Goal: Navigation & Orientation: Find specific page/section

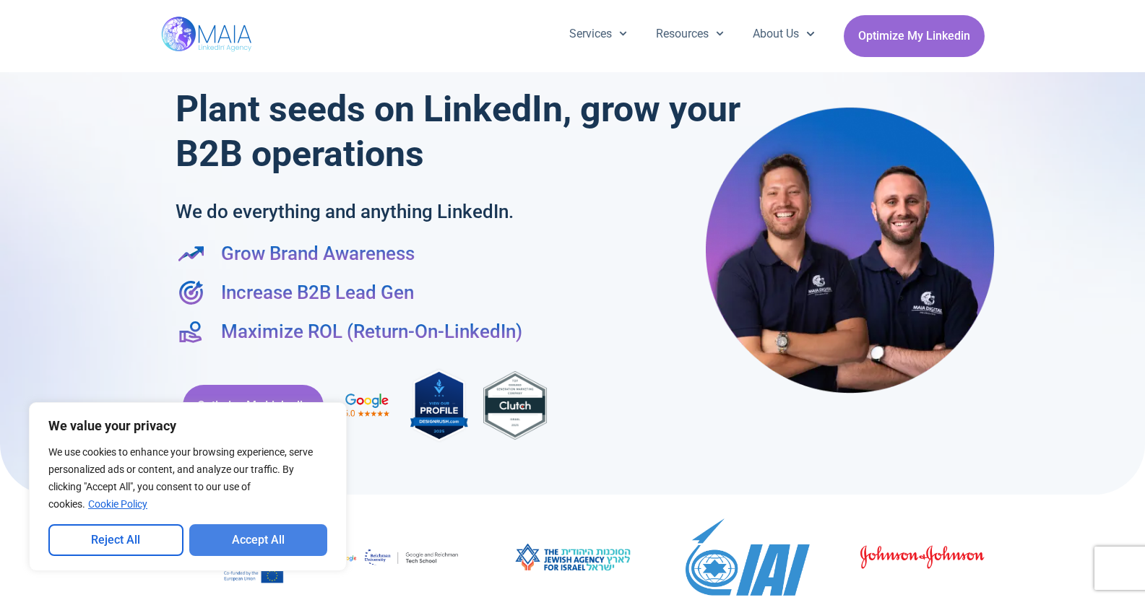
click at [233, 544] on button "Accept All" at bounding box center [258, 540] width 139 height 32
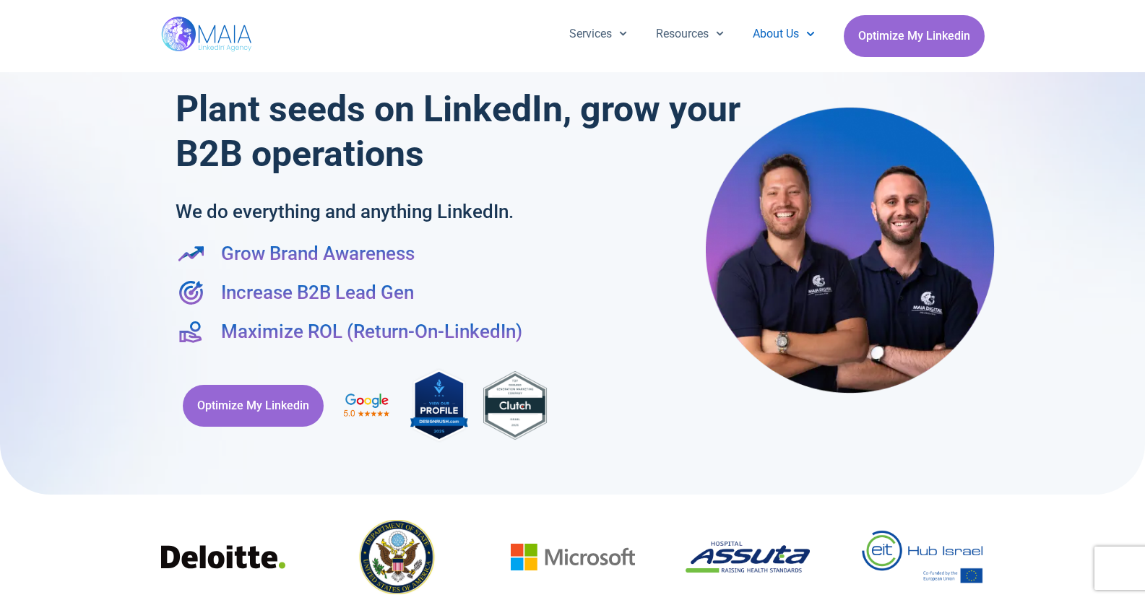
click at [799, 43] on span "Menu" at bounding box center [806, 33] width 15 height 22
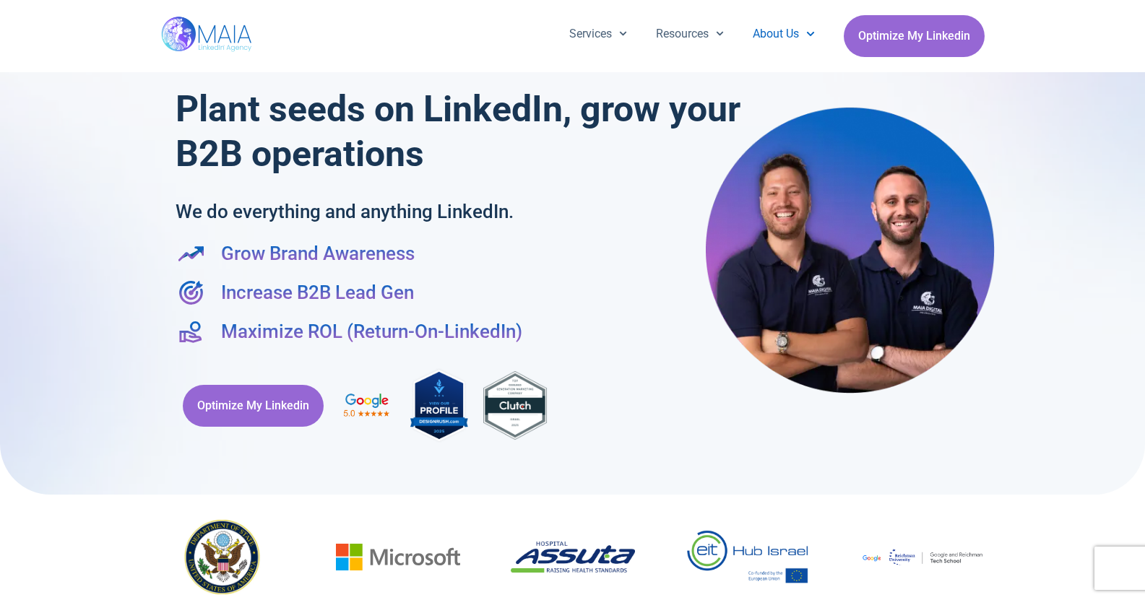
click at [766, 18] on link "About Us" at bounding box center [783, 34] width 90 height 38
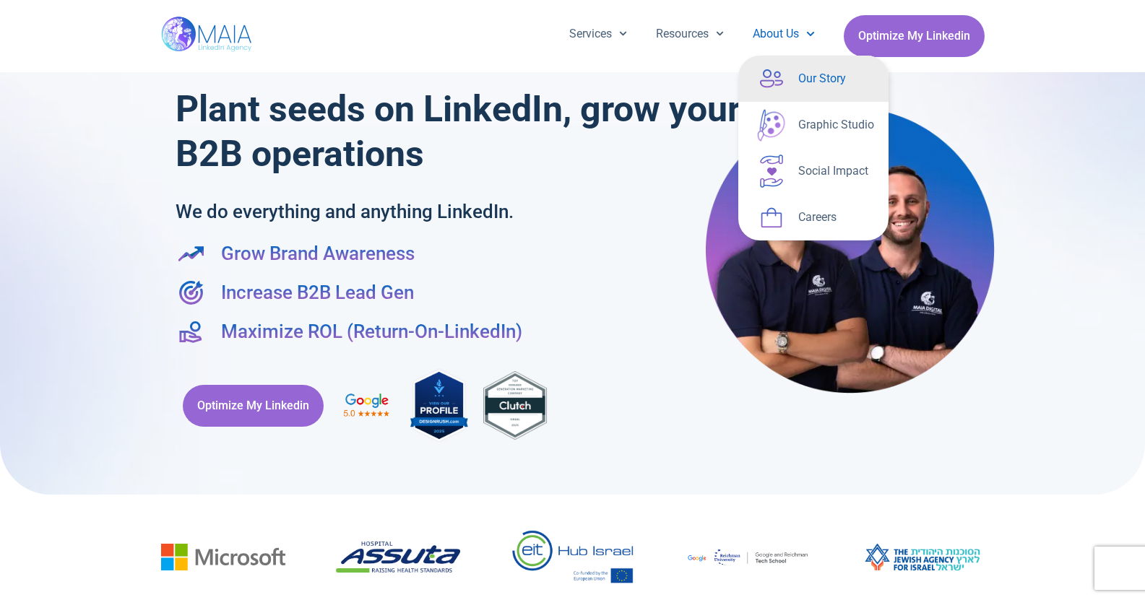
click at [787, 74] on link "Our Story" at bounding box center [813, 79] width 150 height 46
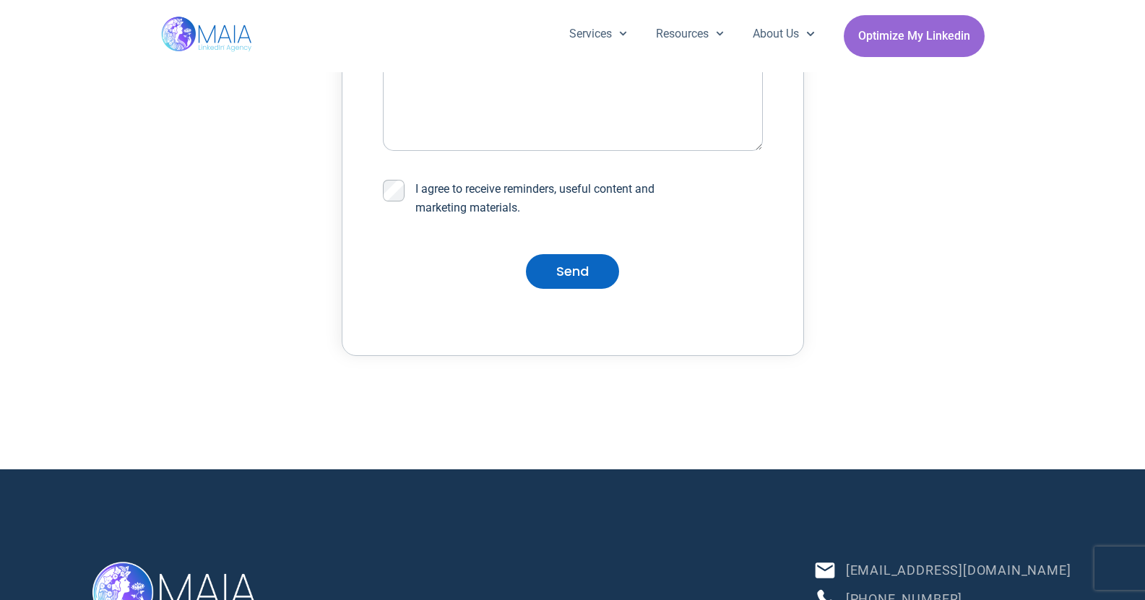
scroll to position [4849, 0]
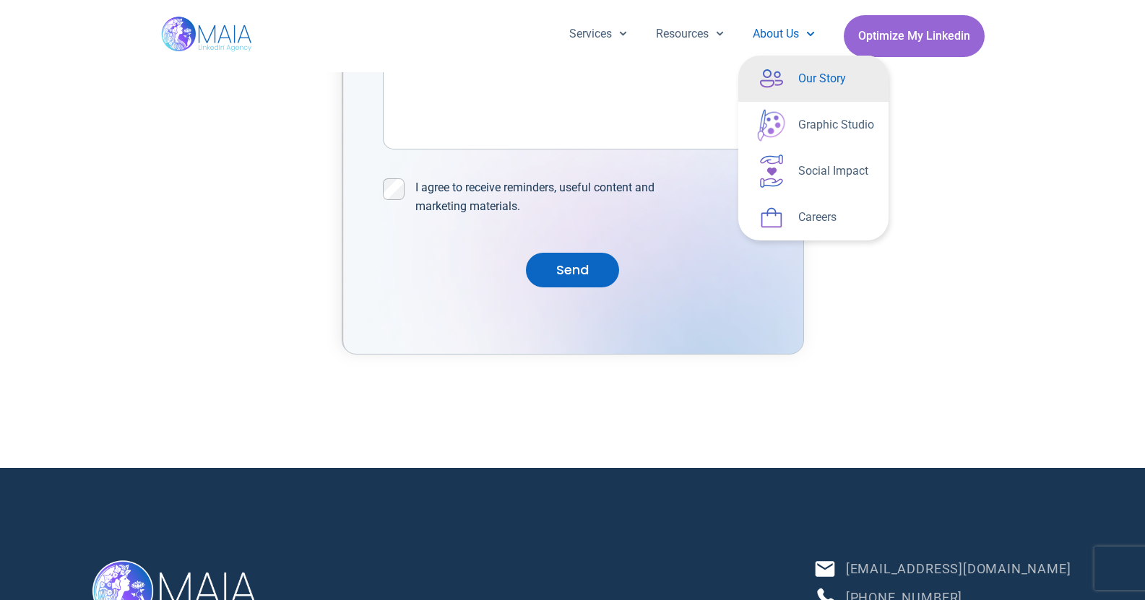
click at [220, 26] on img at bounding box center [207, 36] width 93 height 72
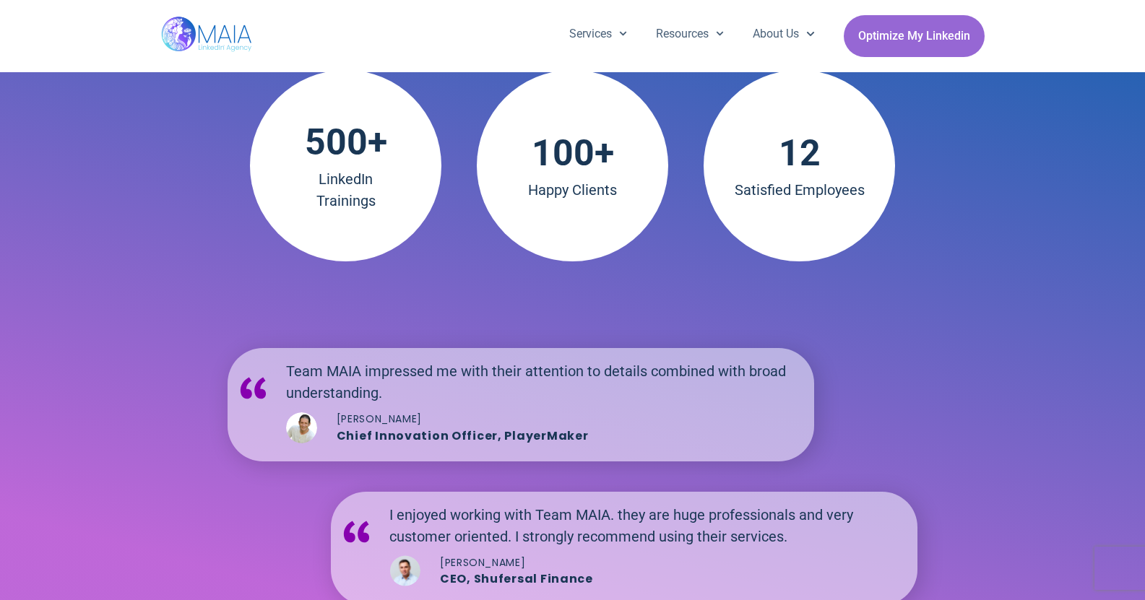
scroll to position [2387, 0]
